Goal: Information Seeking & Learning: Check status

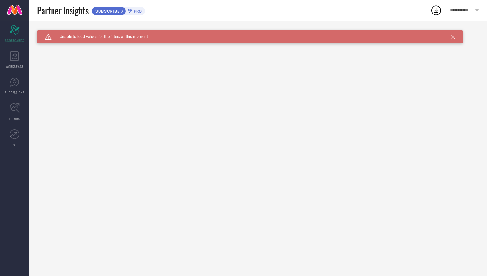
click at [452, 36] on icon at bounding box center [453, 37] width 4 height 4
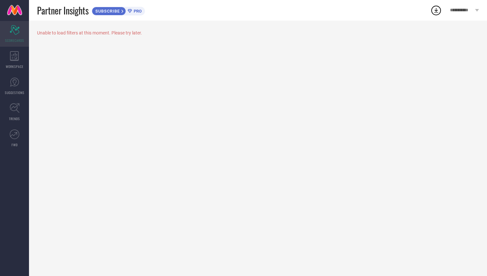
click at [14, 33] on icon "Scorecard" at bounding box center [15, 30] width 10 height 10
click at [14, 59] on icon at bounding box center [14, 56] width 9 height 10
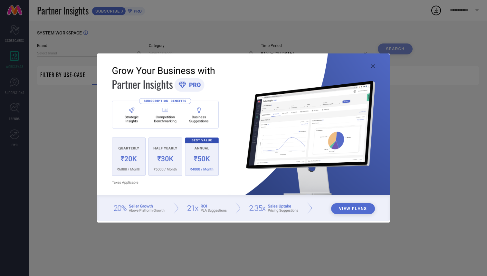
type input "1 STOP FASHION"
type input "All"
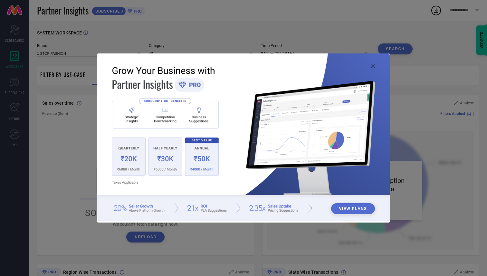
click at [353, 205] on button "View Plans" at bounding box center [353, 208] width 44 height 11
click at [372, 68] on icon at bounding box center [373, 66] width 4 height 4
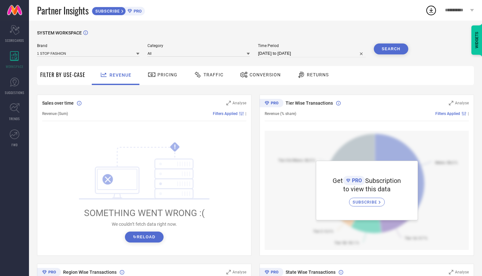
click at [73, 71] on span "Filter By Use-Case" at bounding box center [62, 75] width 45 height 8
click at [73, 74] on span "Filter By Use-Case" at bounding box center [62, 75] width 45 height 8
click at [162, 75] on span "Pricing" at bounding box center [167, 74] width 20 height 5
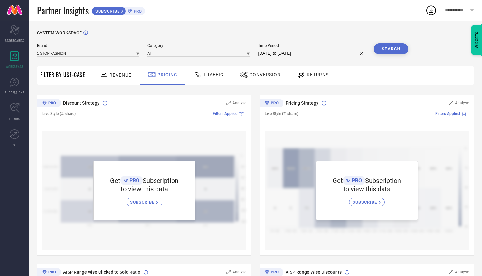
click at [219, 79] on div "Traffic" at bounding box center [208, 74] width 33 height 11
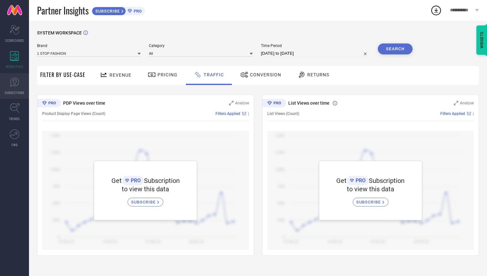
click at [18, 93] on span "SUGGESTIONS" at bounding box center [15, 92] width 20 height 5
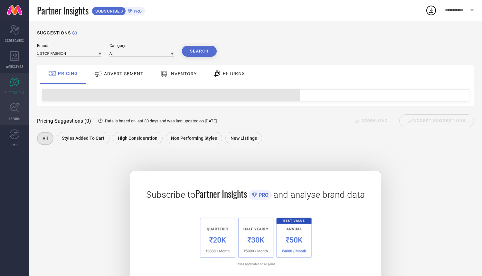
click at [17, 103] on icon at bounding box center [15, 108] width 10 height 10
